Goal: Task Accomplishment & Management: Use online tool/utility

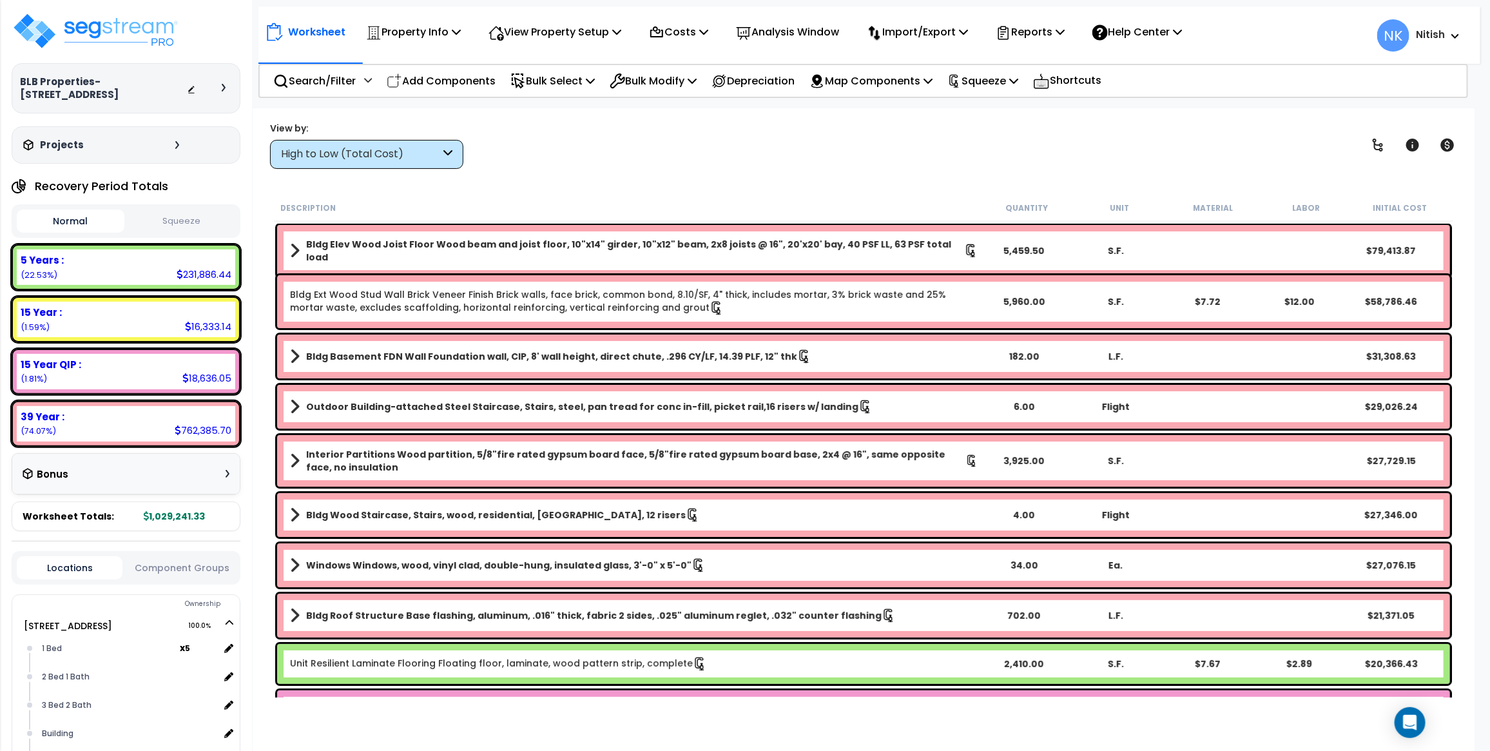
click at [340, 150] on div "High to Low (Total Cost)" at bounding box center [360, 154] width 159 height 15
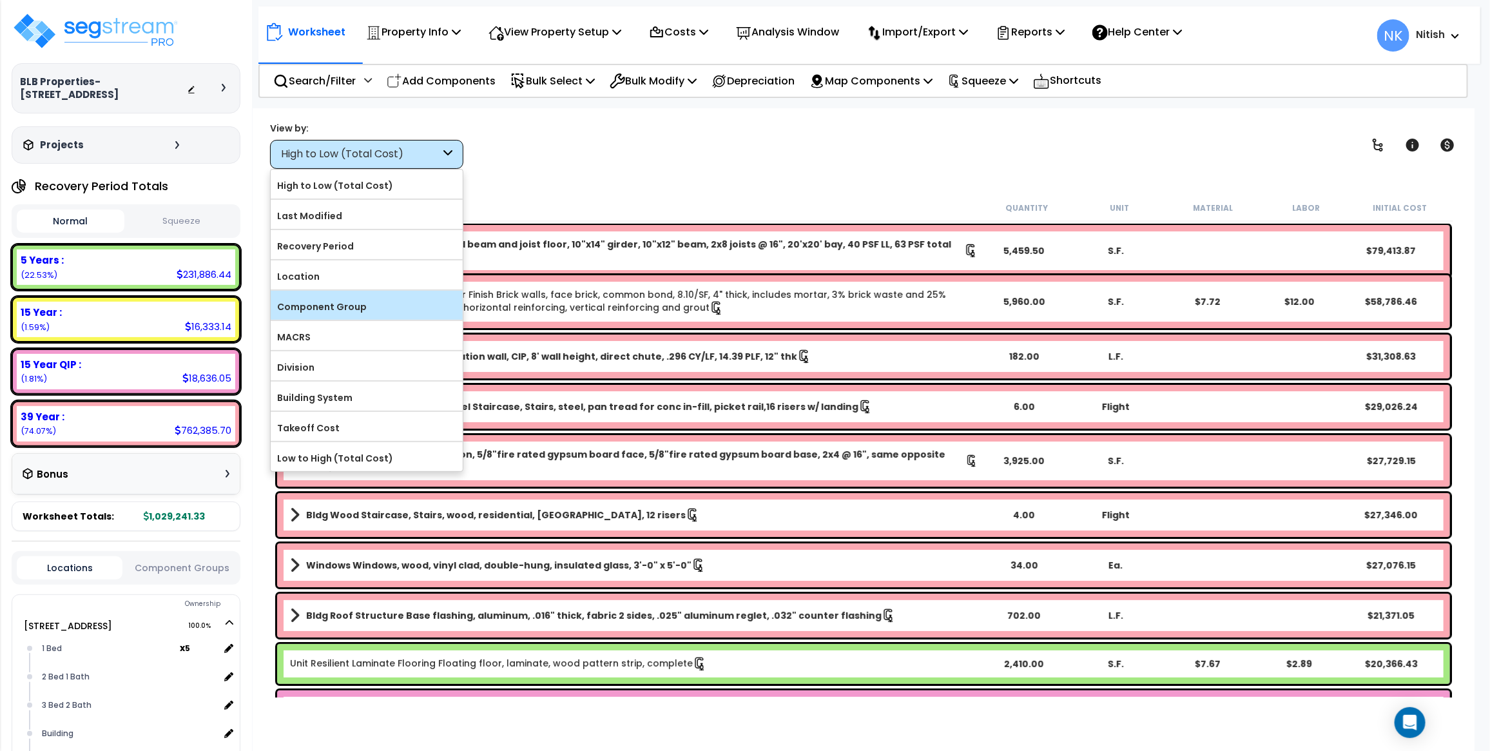
click at [351, 310] on label "Component Group" at bounding box center [367, 306] width 192 height 19
click at [0, 0] on input "Component Group" at bounding box center [0, 0] width 0 height 0
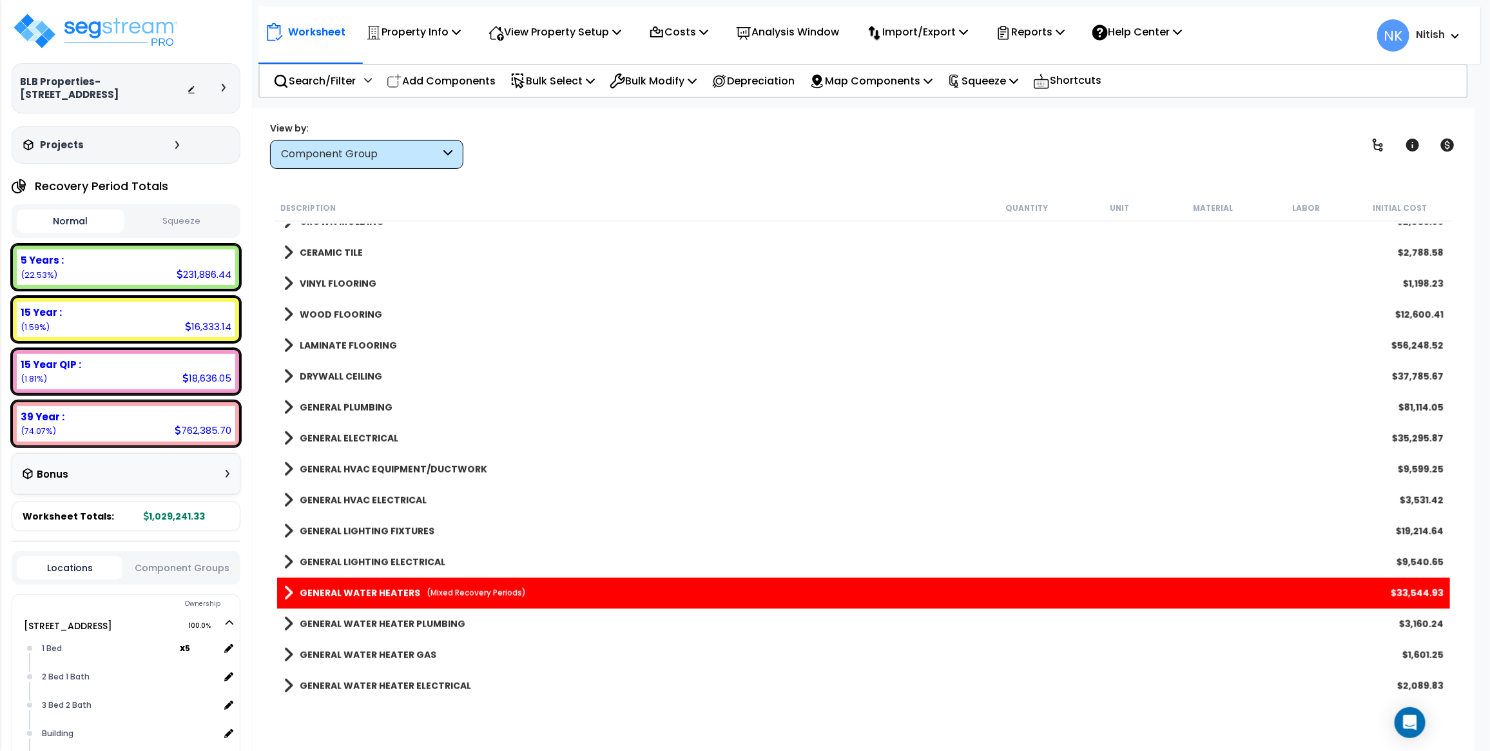
scroll to position [730, 0]
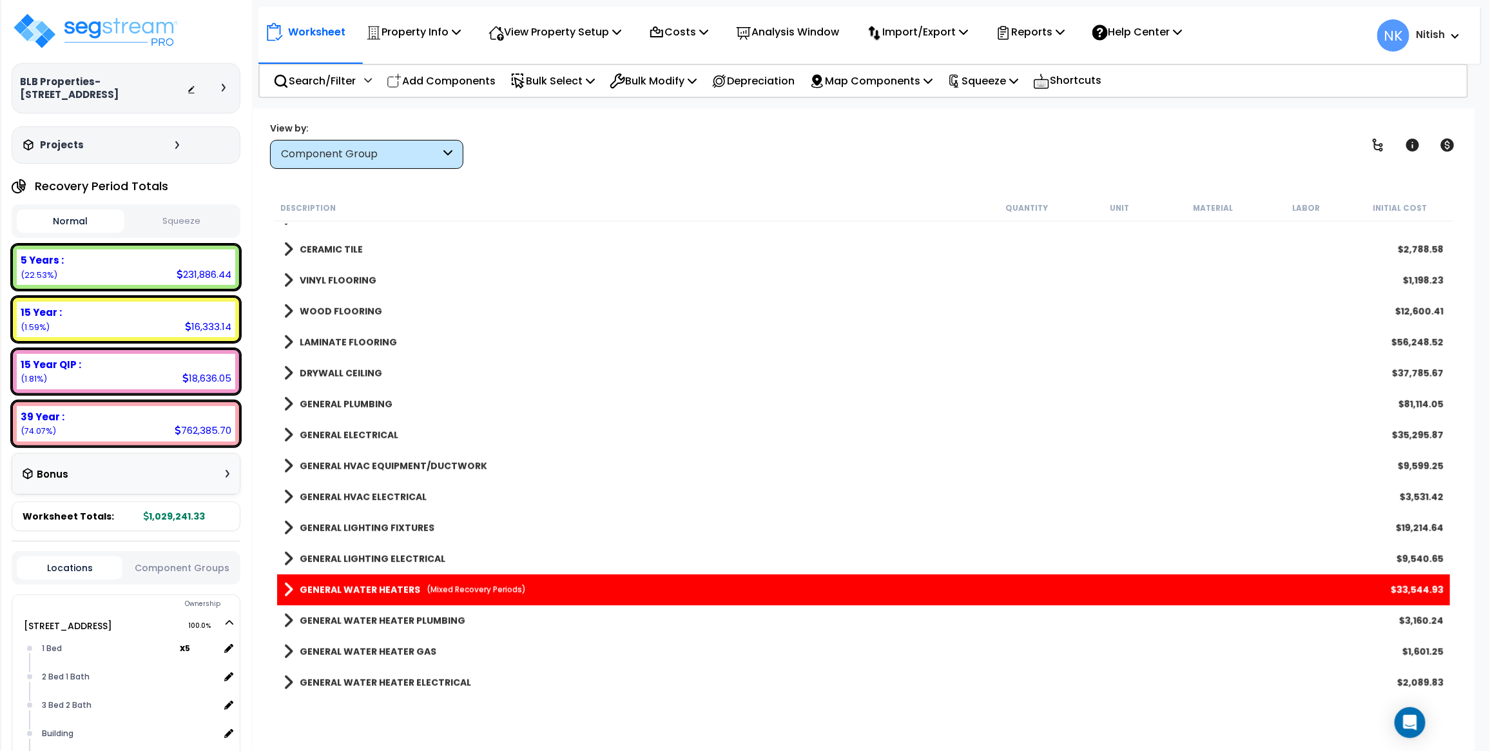
click at [292, 582] on span at bounding box center [289, 590] width 10 height 18
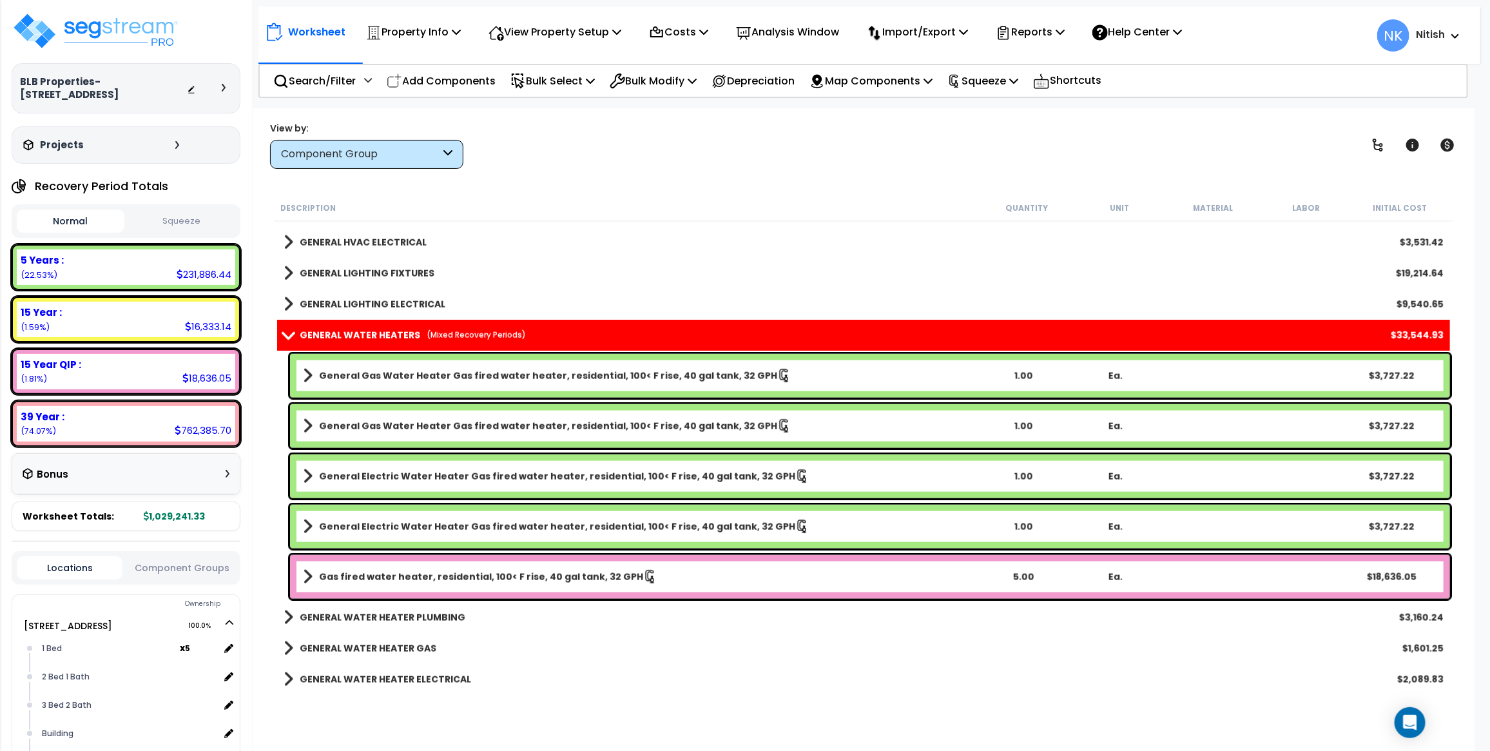
scroll to position [1062, 0]
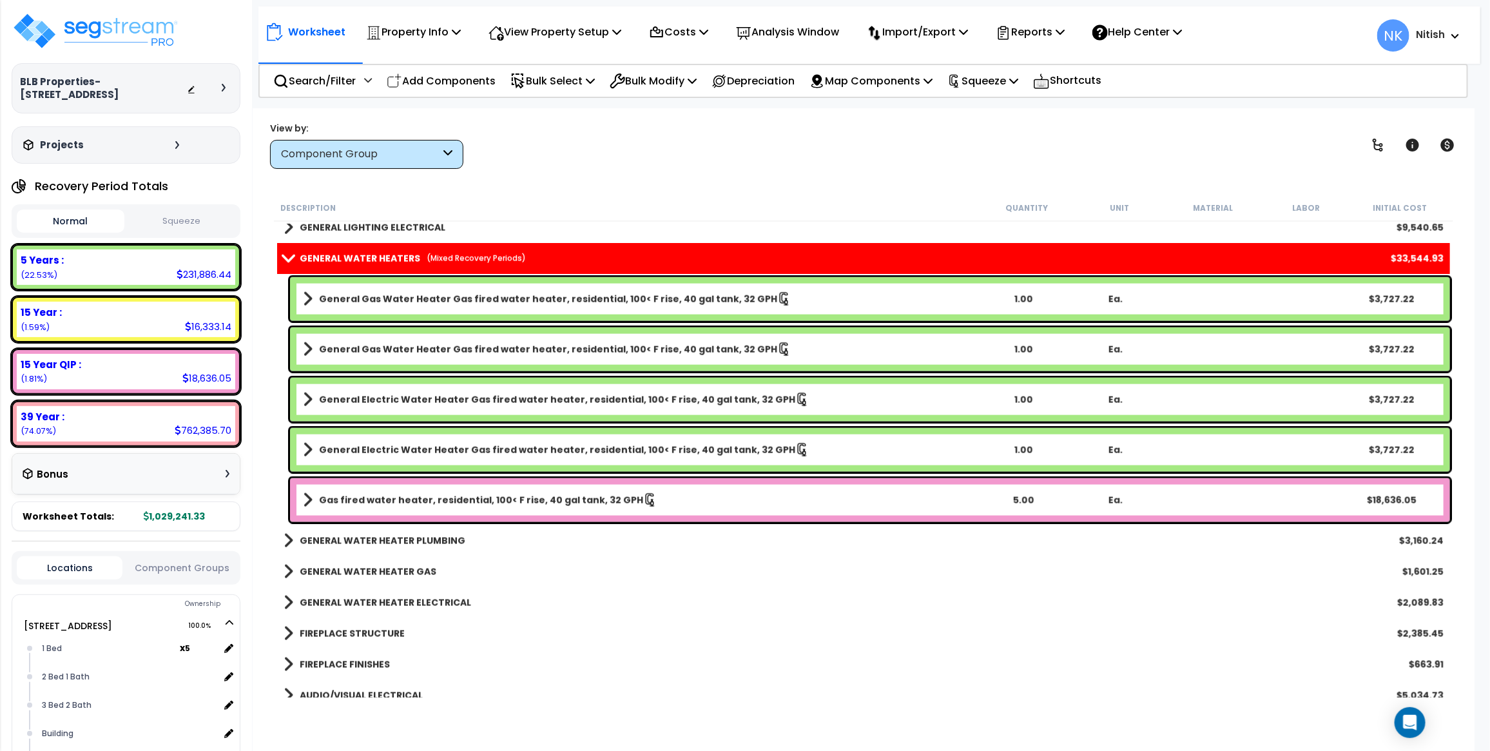
click at [378, 496] on b "Gas fired water heater, residential, 100< F rise, 40 gal tank, 32 GPH" at bounding box center [481, 500] width 324 height 13
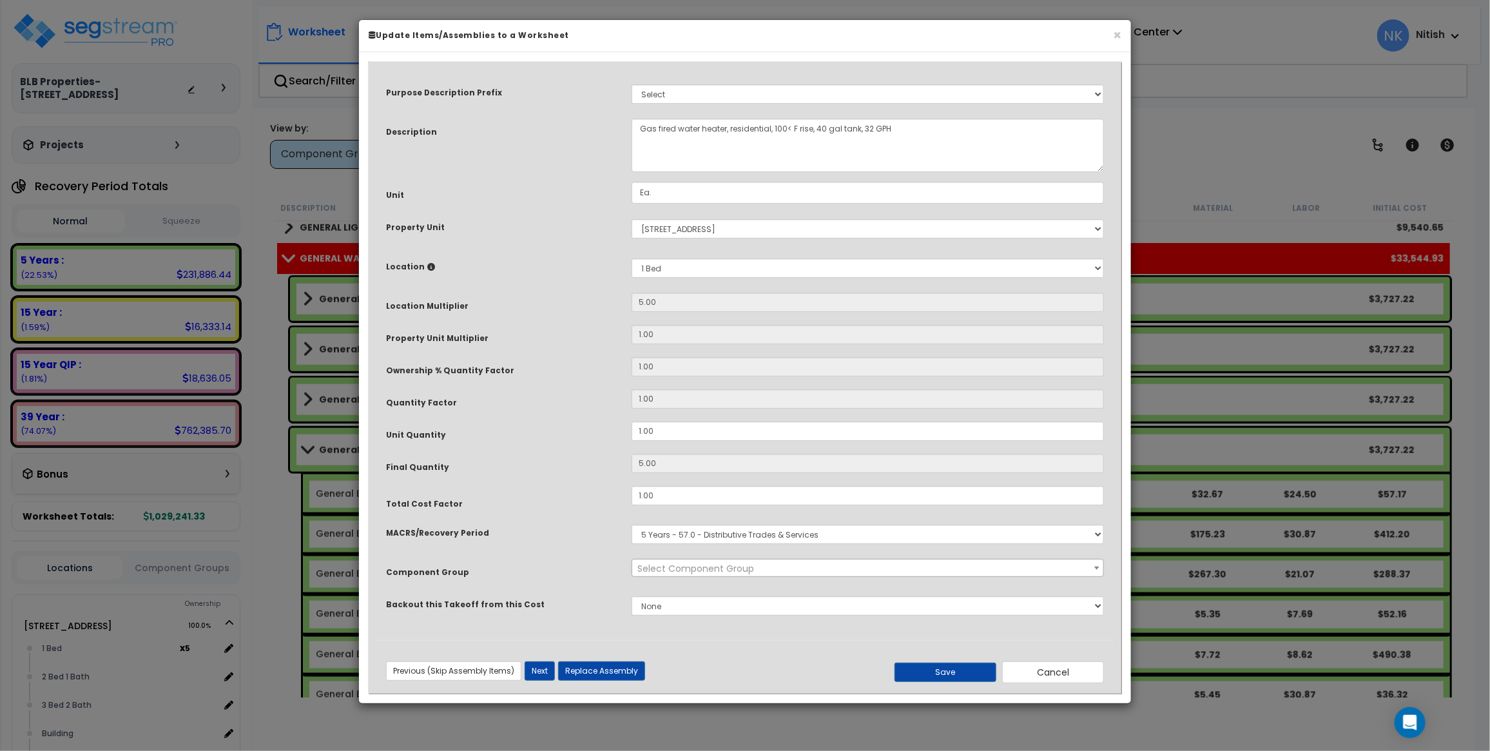
select select "45972"
click at [812, 533] on select "Select MACRS/Recovery Period 5 Years - 57.0 - Distributive Trades & Services 5 …" at bounding box center [868, 534] width 473 height 19
click at [935, 665] on button "Save" at bounding box center [946, 672] width 102 height 19
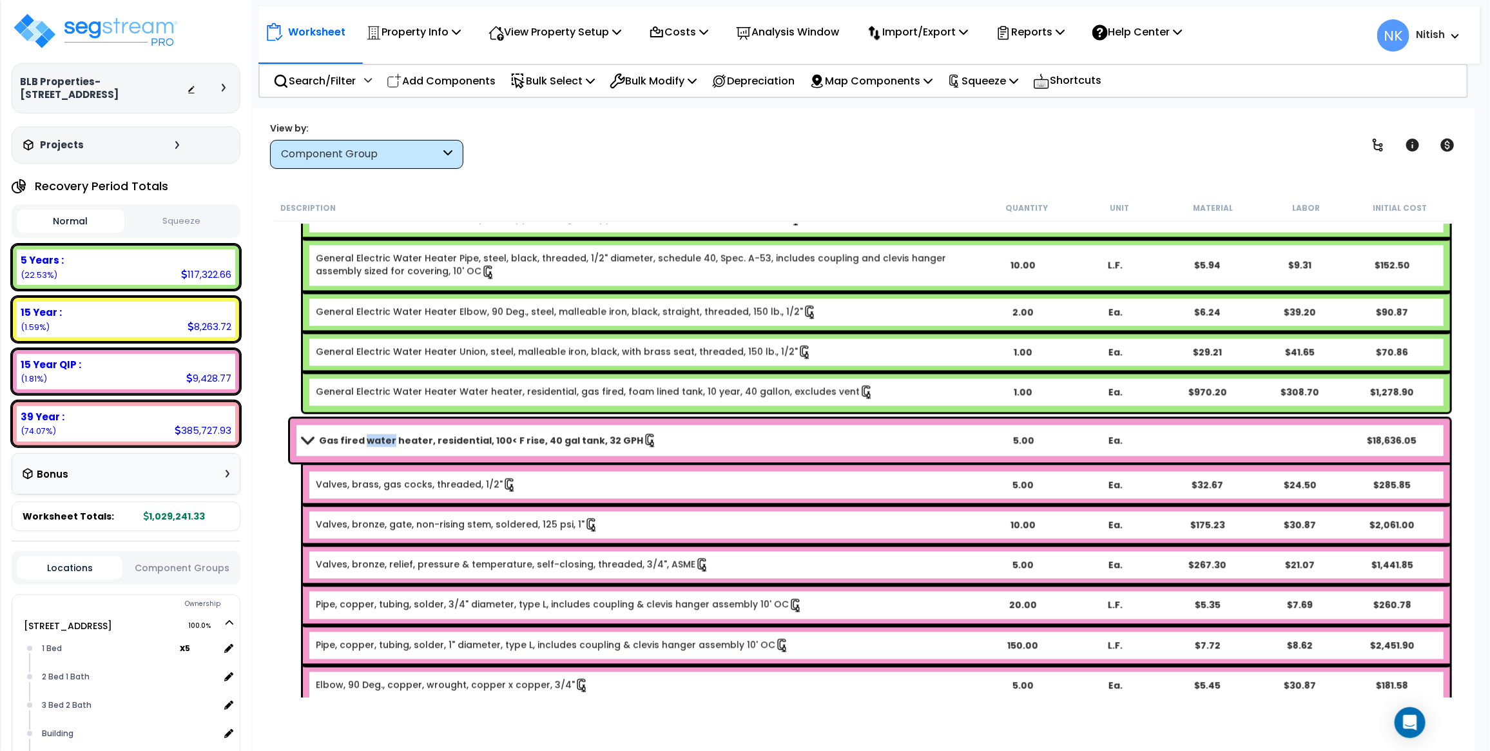
scroll to position [1726, 0]
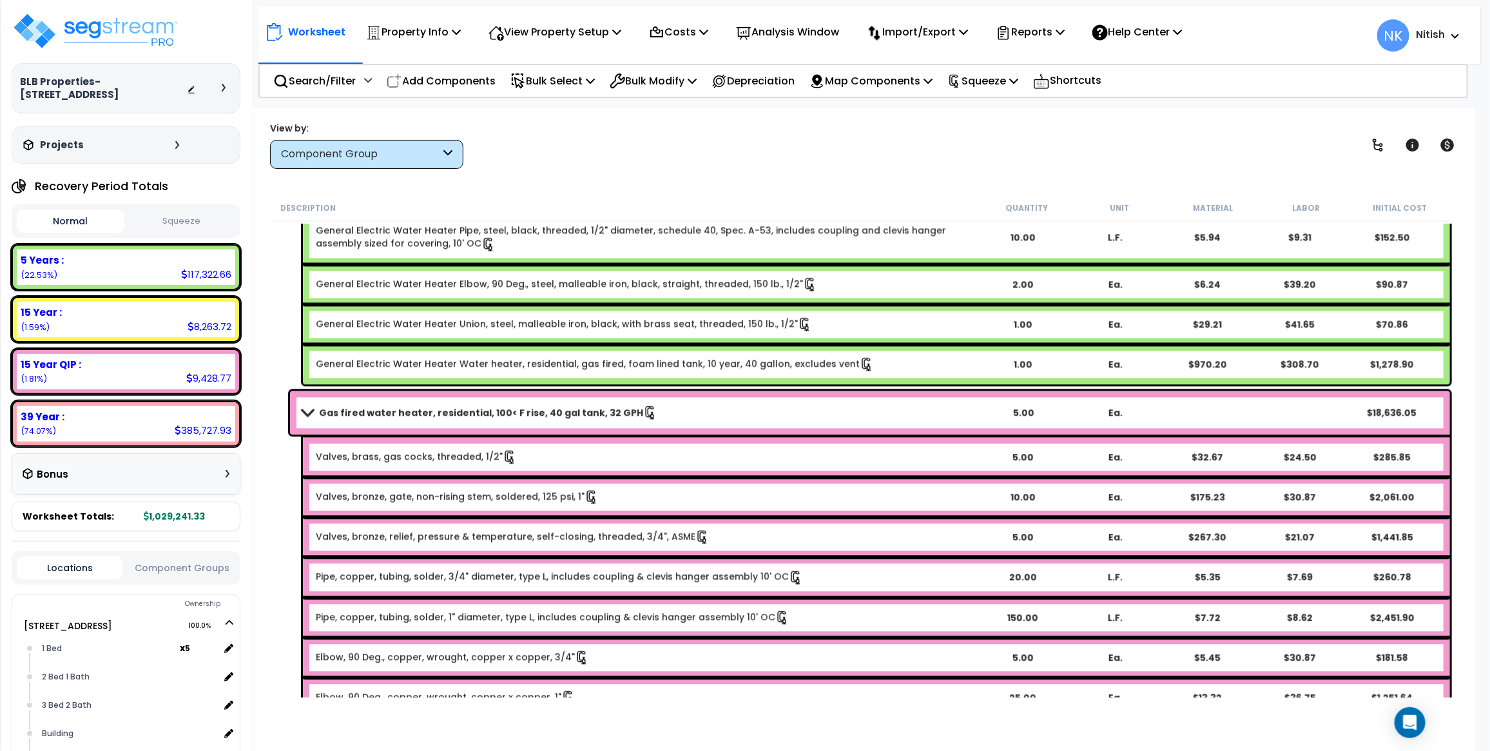
click at [598, 407] on b "Gas fired water heater, residential, 100< F rise, 40 gal tank, 32 GPH" at bounding box center [481, 412] width 324 height 13
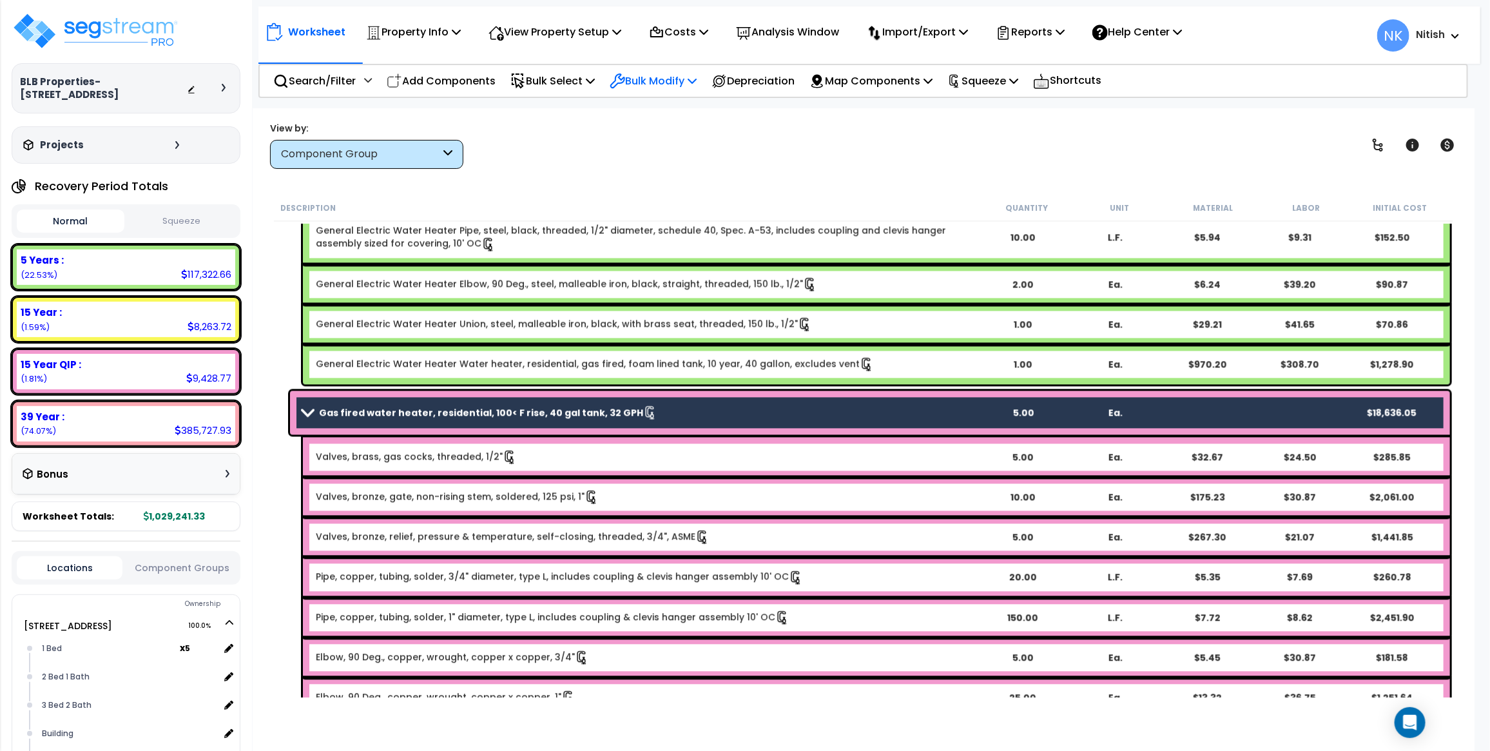
click at [643, 74] on p "Bulk Modify" at bounding box center [653, 80] width 87 height 17
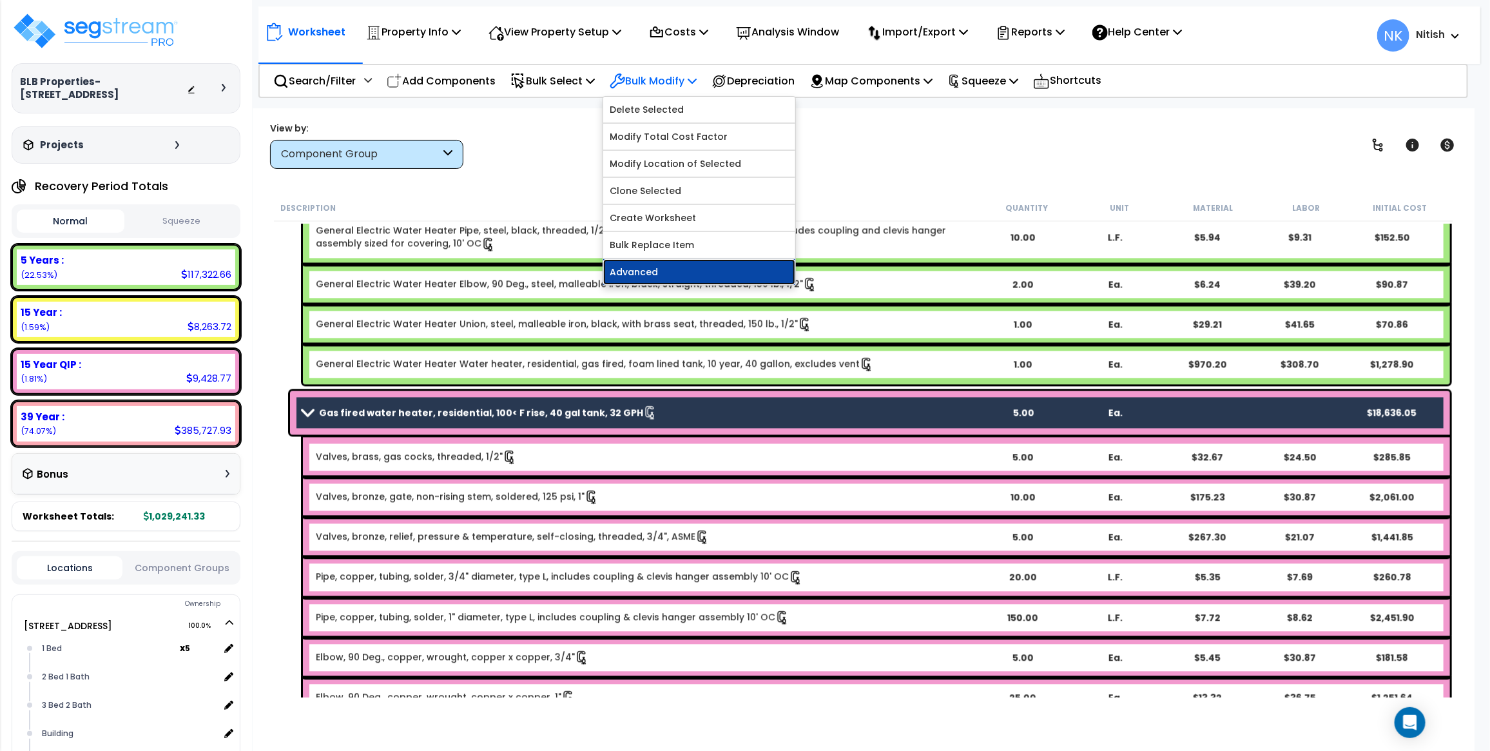
click at [645, 266] on link "Advanced" at bounding box center [699, 272] width 192 height 26
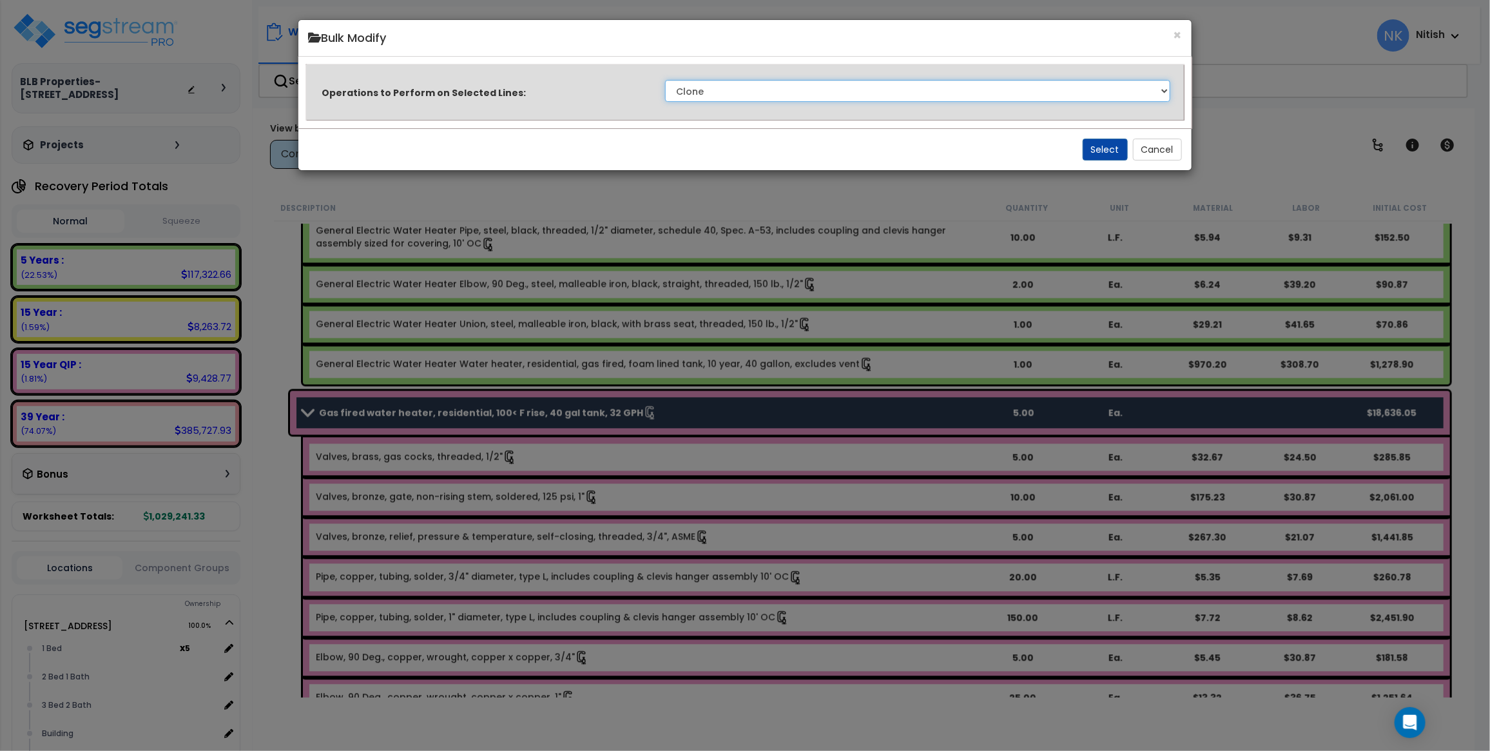
select select "modifyRecoveryPeriod"
click at [665, 80] on select "Clone Delete Delete Zero Quantities Modify Component Group Modify Recovery Peri…" at bounding box center [917, 91] width 505 height 22
click at [1104, 150] on button "Select" at bounding box center [1105, 150] width 45 height 22
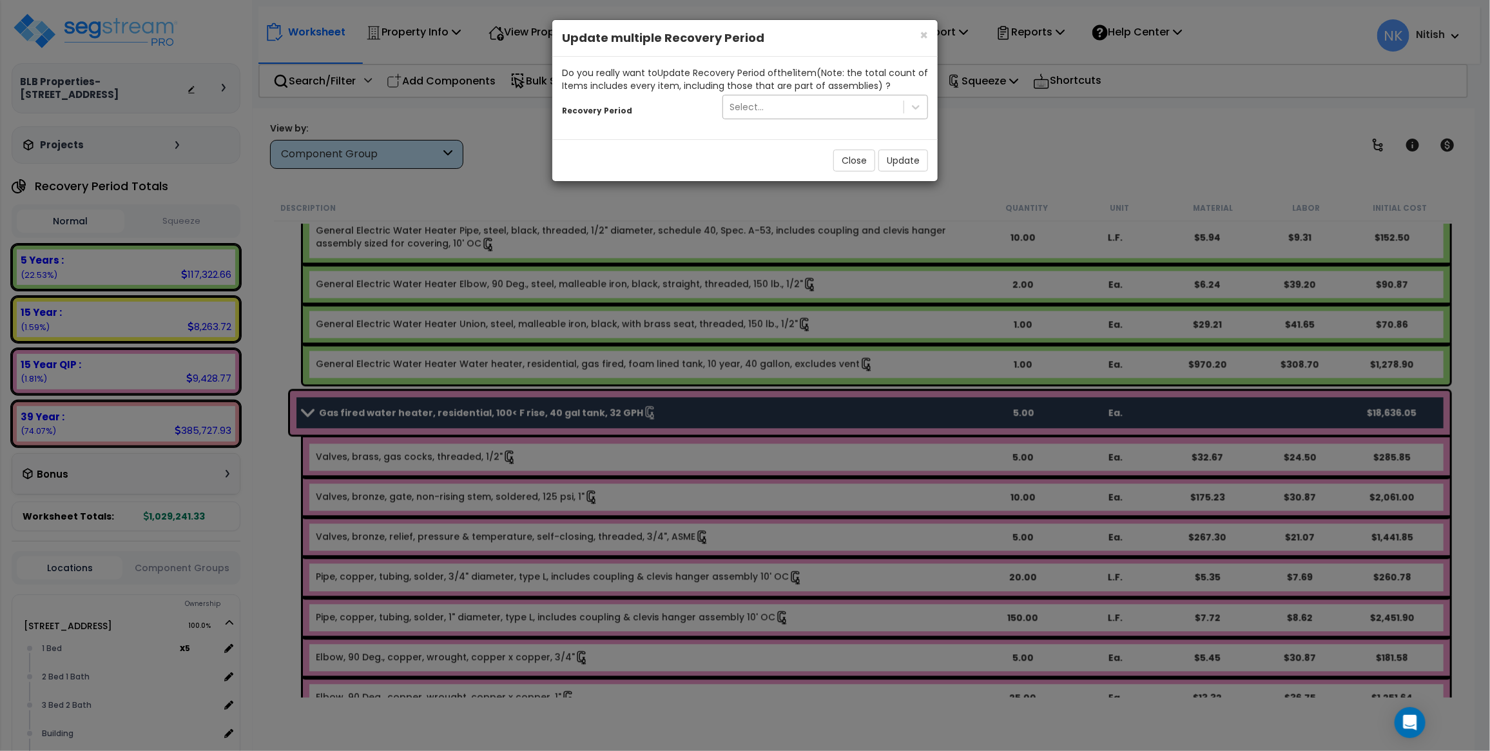
click at [745, 107] on div "Select..." at bounding box center [747, 107] width 34 height 13
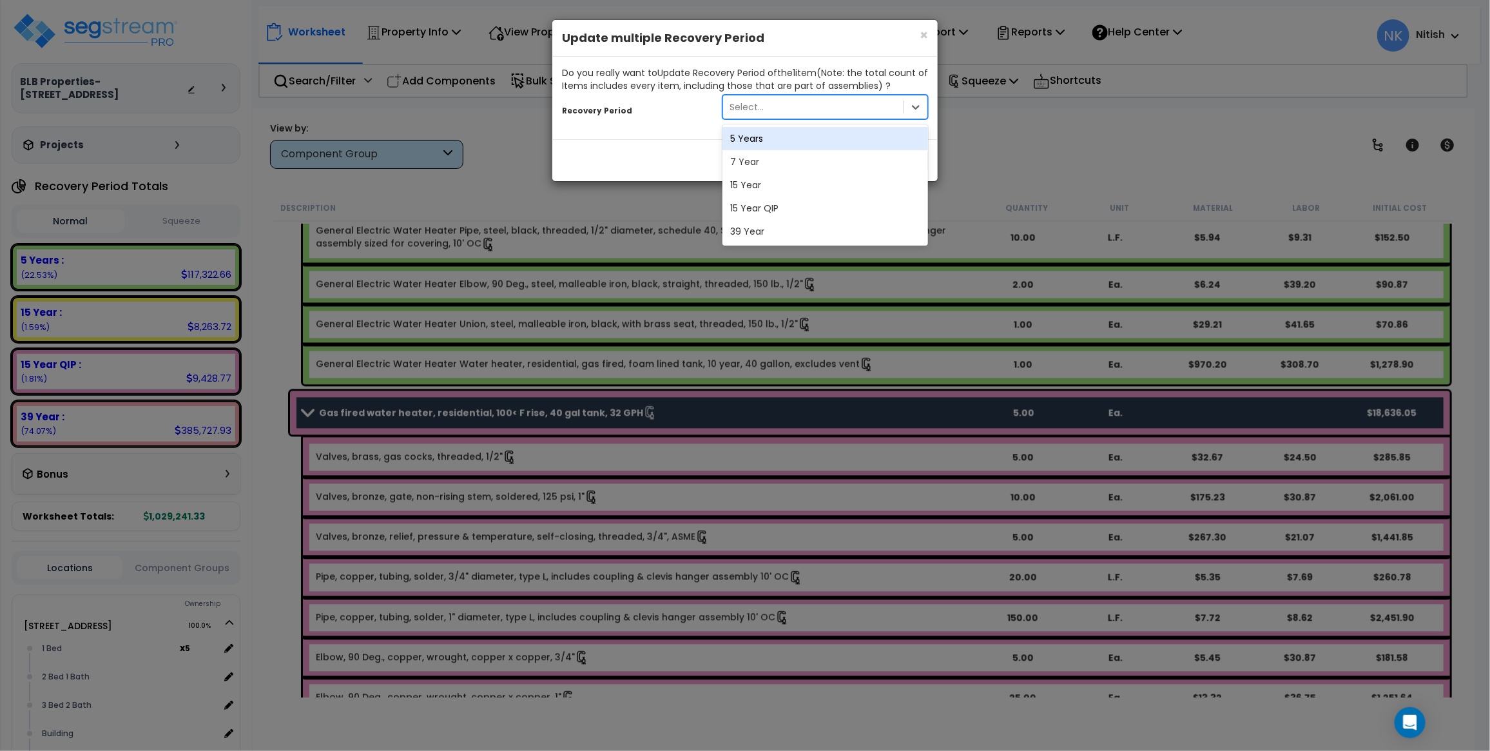
click at [750, 137] on div "5 Years" at bounding box center [826, 138] width 206 height 23
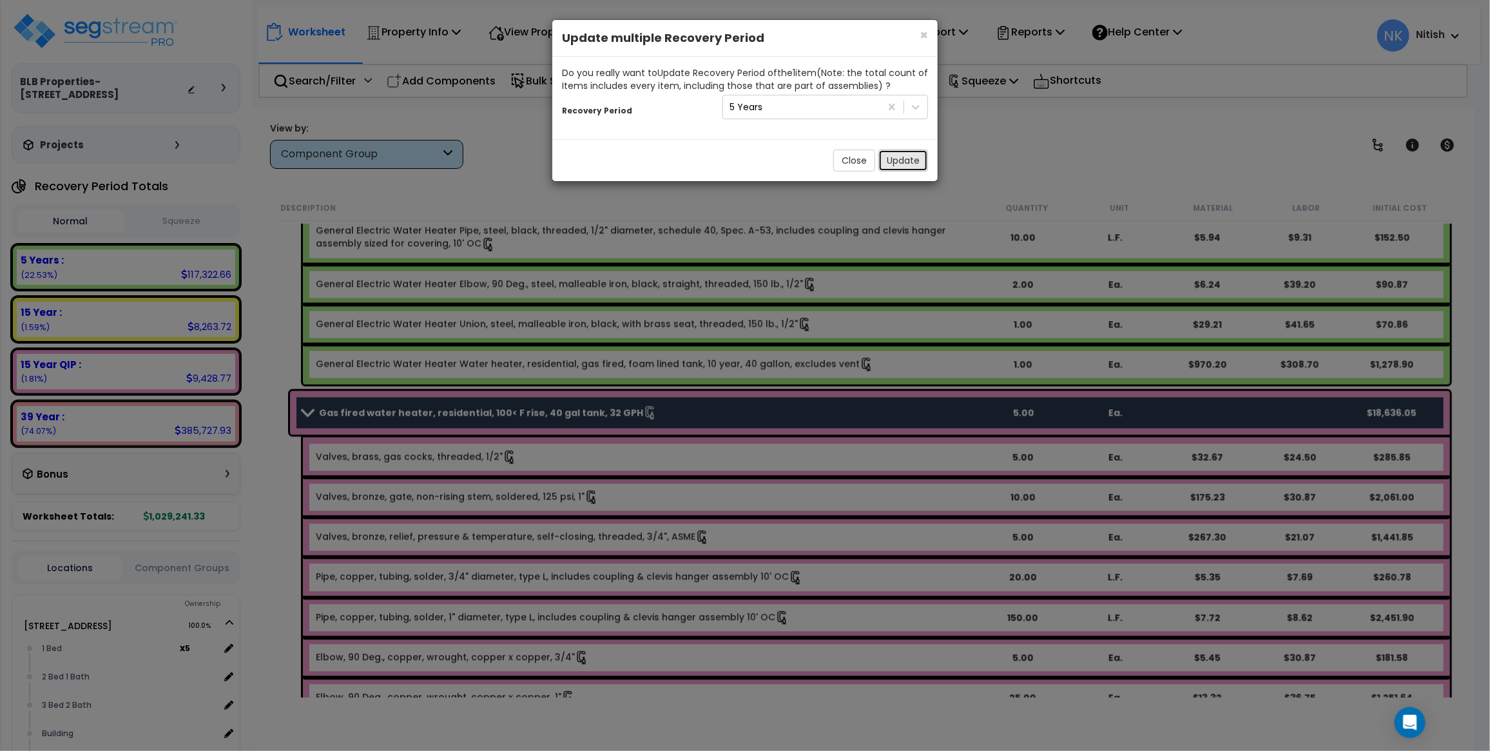
click at [904, 155] on button "Update" at bounding box center [904, 161] width 50 height 22
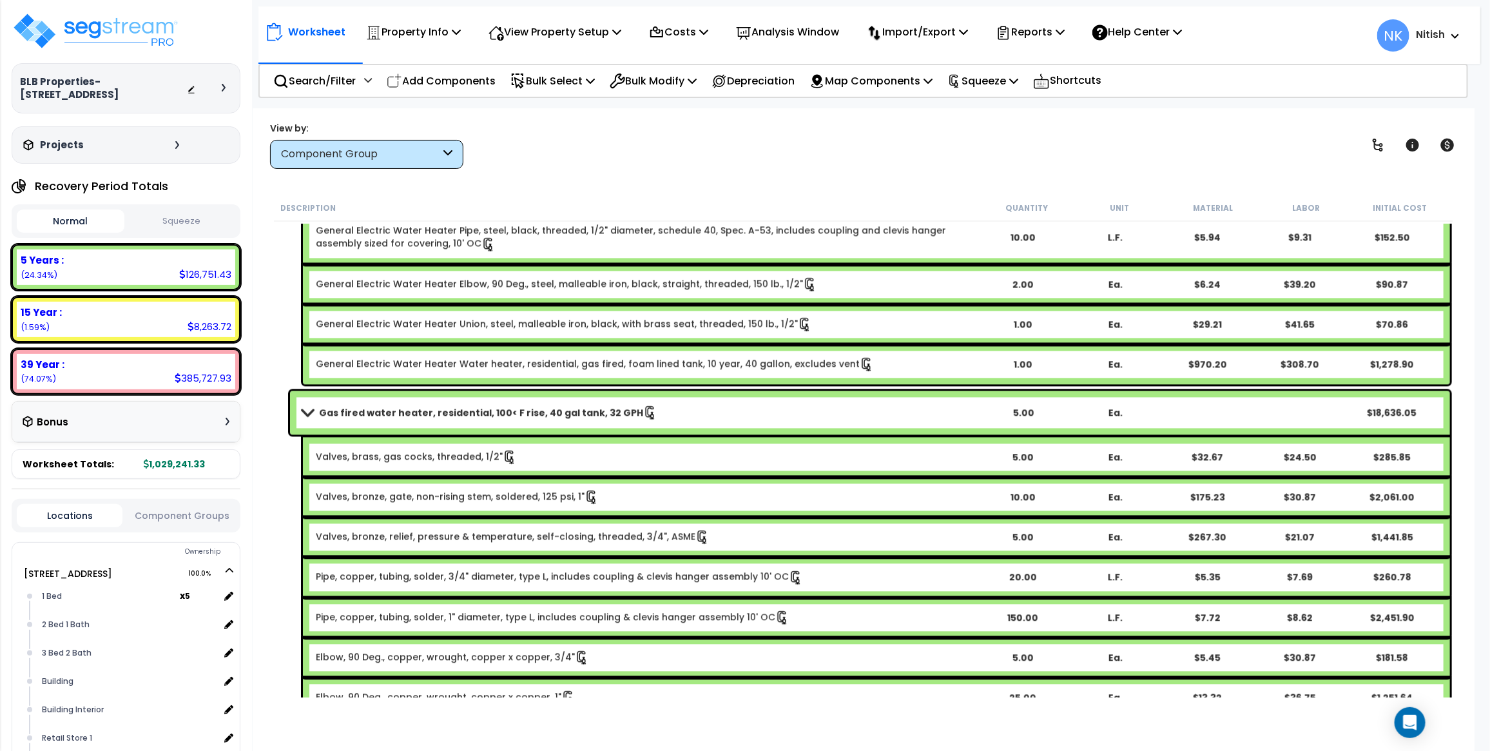
click at [474, 407] on b "Gas fired water heater, residential, 100< F rise, 40 gal tank, 32 GPH" at bounding box center [481, 412] width 324 height 13
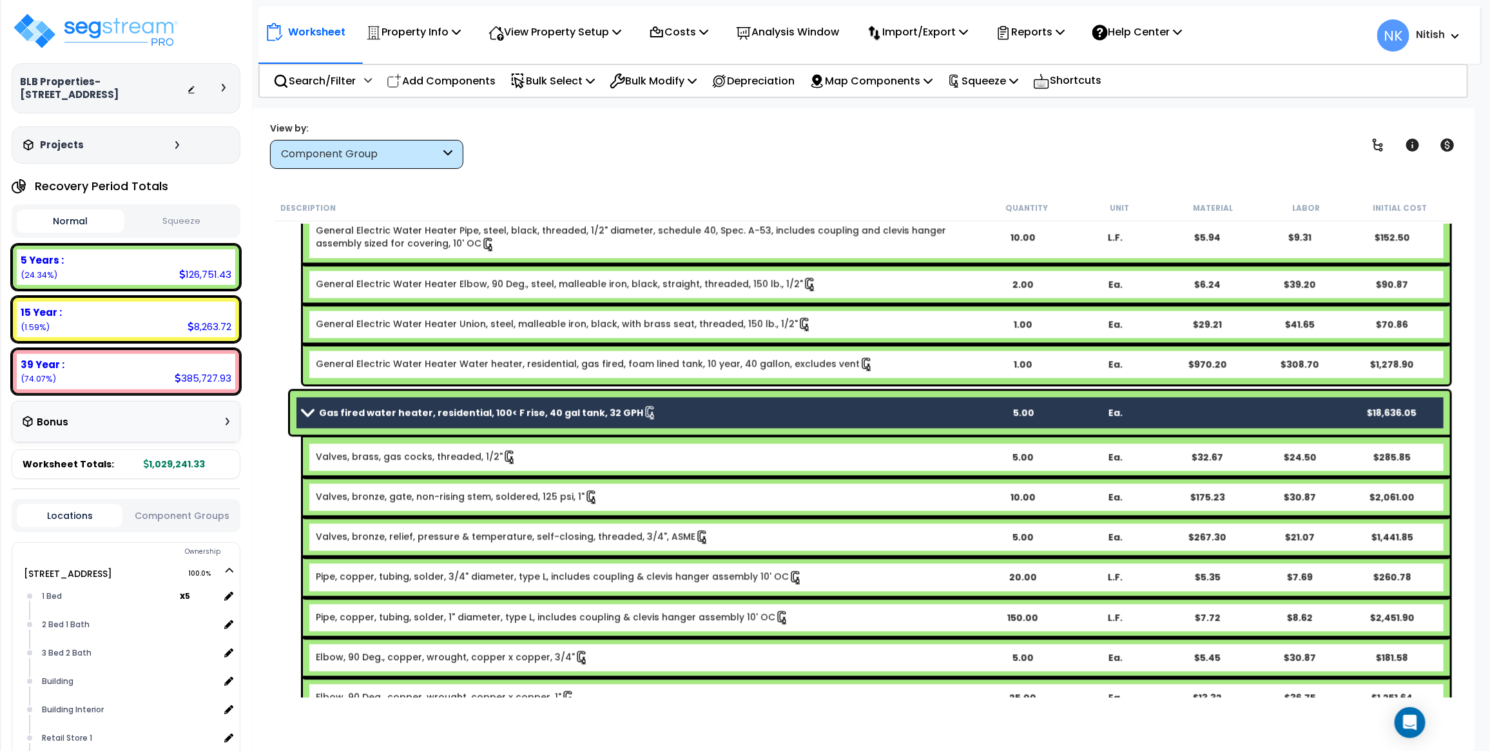
click at [478, 420] on link "Gas fired water heater, residential, 100< F rise, 40 gal tank, 32 GPH" at bounding box center [640, 413] width 674 height 18
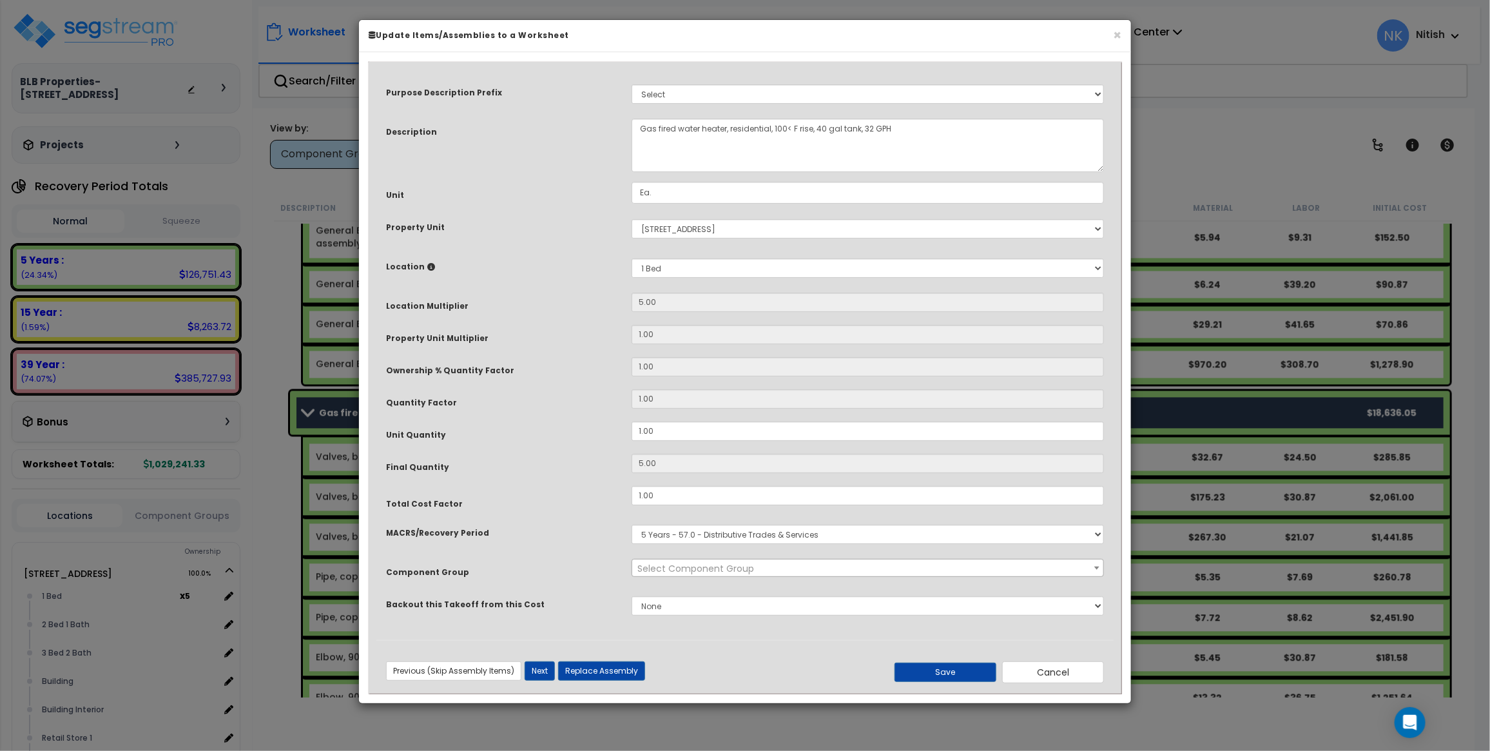
select select "45972"
click at [262, 393] on div "× Update Items/Assemblies to a Worksheet Purpose Description Prefix Select A/V …" at bounding box center [745, 375] width 1490 height 751
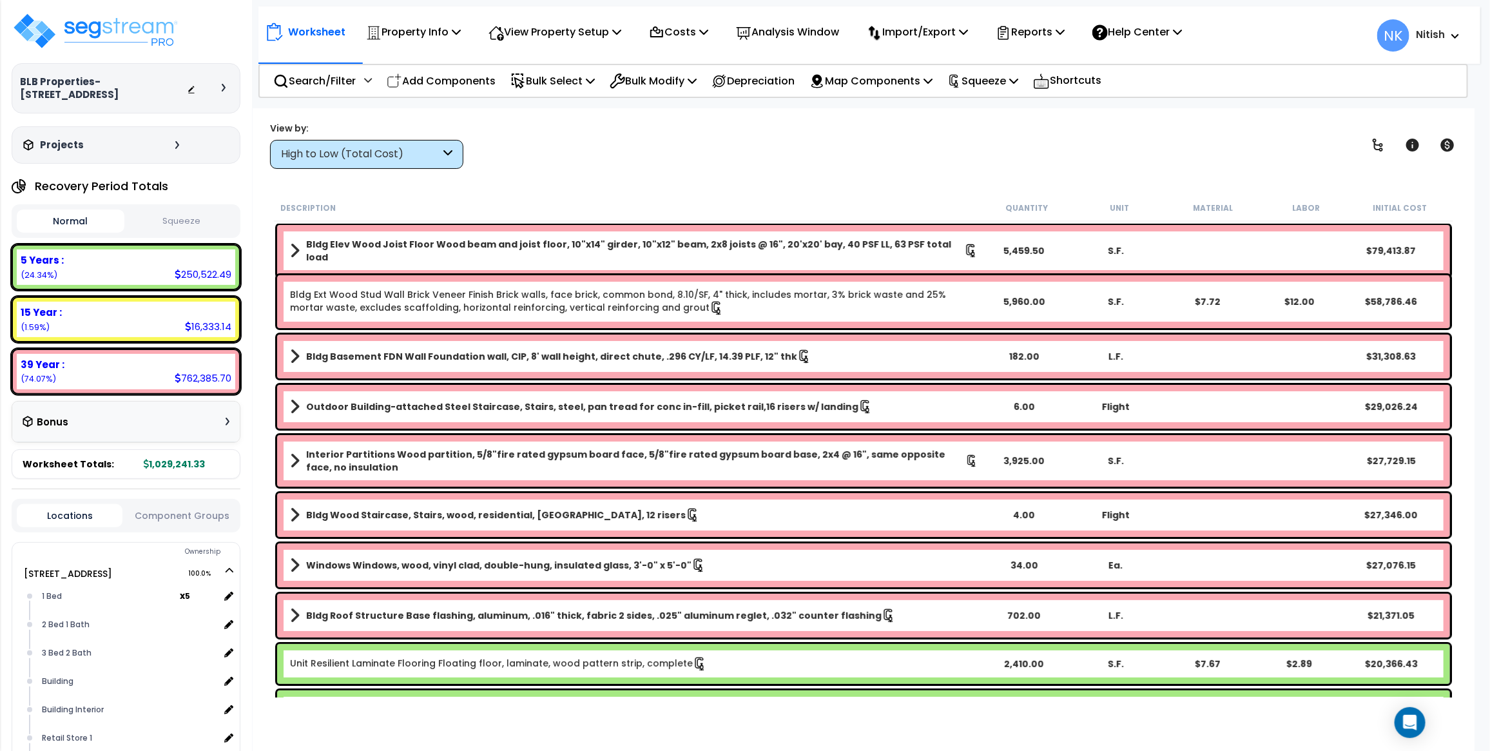
click at [378, 150] on div "High to Low (Total Cost)" at bounding box center [360, 154] width 159 height 15
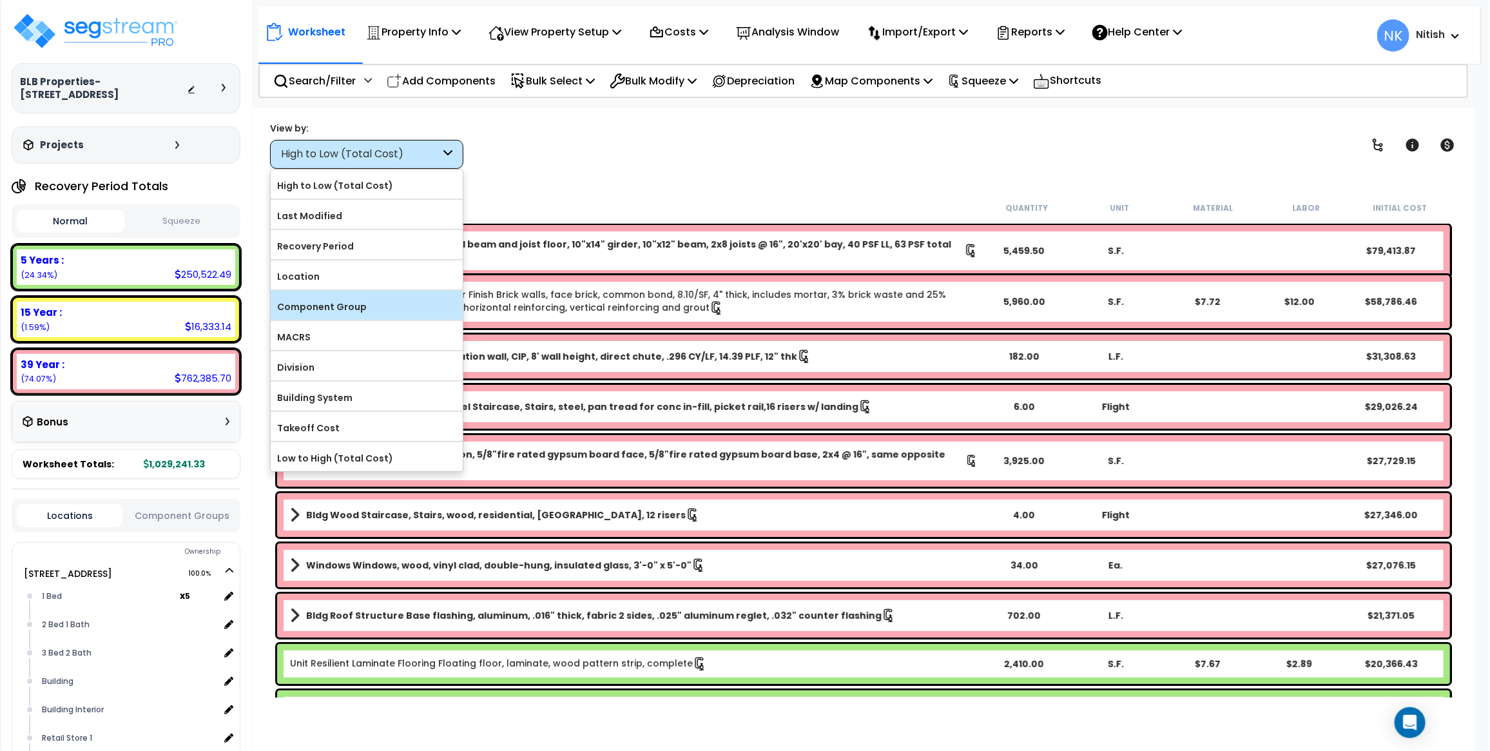
click at [352, 298] on label "Component Group" at bounding box center [367, 306] width 192 height 19
click at [0, 0] on input "Component Group" at bounding box center [0, 0] width 0 height 0
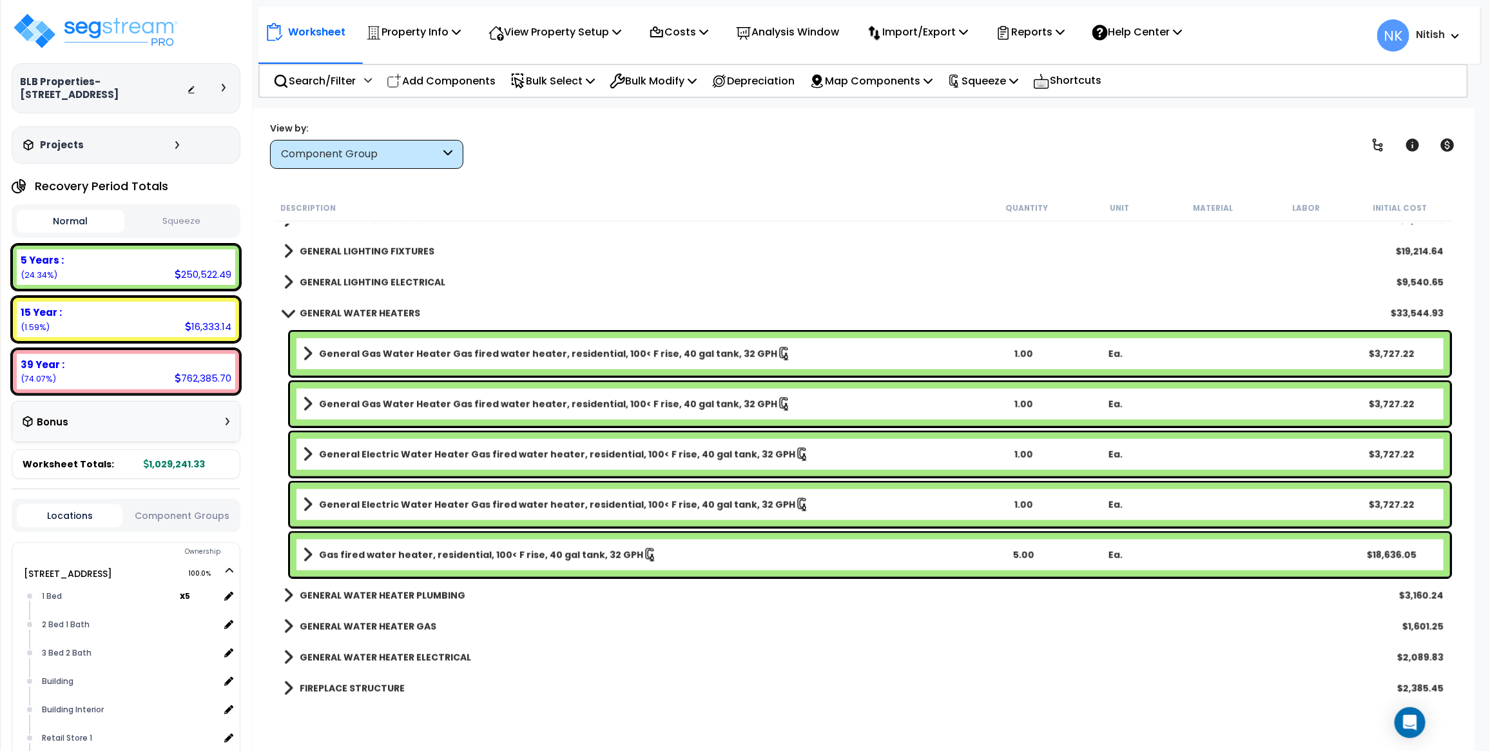
scroll to position [1067, 0]
